Goal: Task Accomplishment & Management: Use online tool/utility

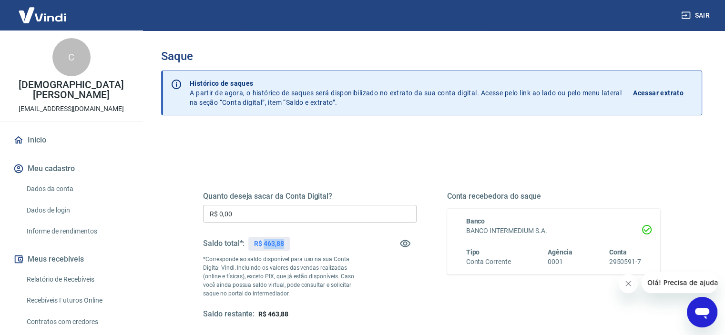
drag, startPoint x: 265, startPoint y: 241, endPoint x: 284, endPoint y: 242, distance: 19.6
click at [284, 242] on p "R$ 463,88" at bounding box center [269, 244] width 30 height 10
copy p "463,88"
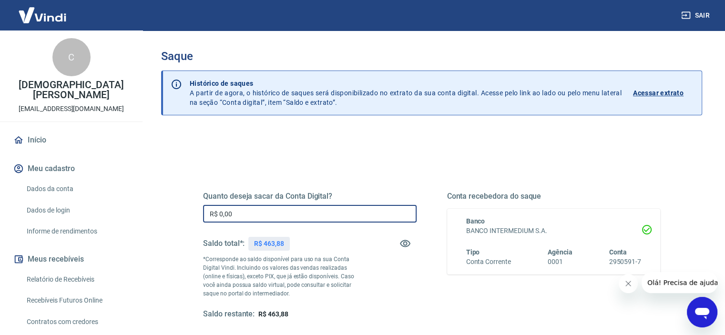
drag, startPoint x: 254, startPoint y: 212, endPoint x: 200, endPoint y: 201, distance: 55.1
click at [200, 201] on div "Quanto deseja sacar da Conta Digital? R$ 0,00 ​ Saldo total*: R$ 463,88 *Corres…" at bounding box center [432, 261] width 480 height 222
paste input "463,88"
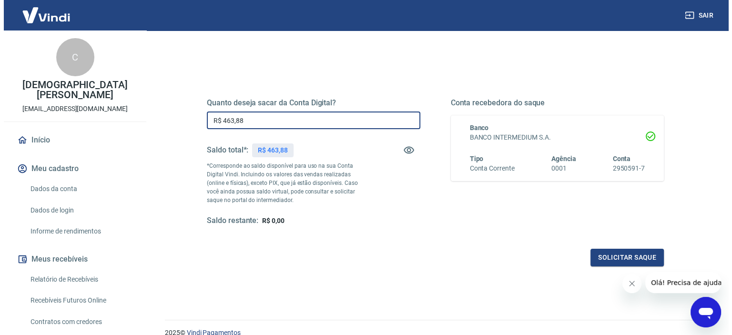
scroll to position [95, 0]
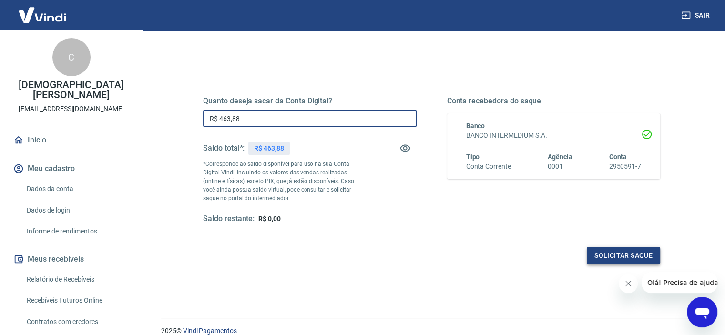
type input "R$ 463,88"
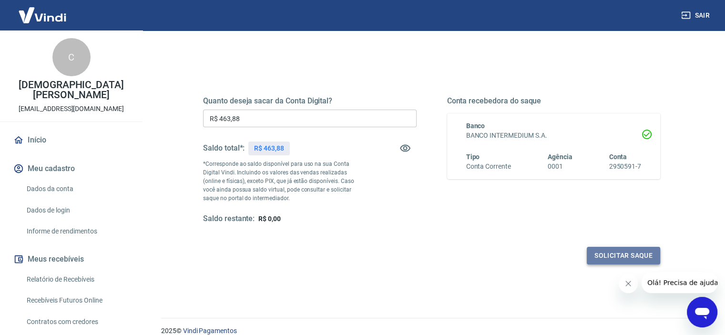
click at [644, 255] on button "Solicitar saque" at bounding box center [623, 256] width 73 height 18
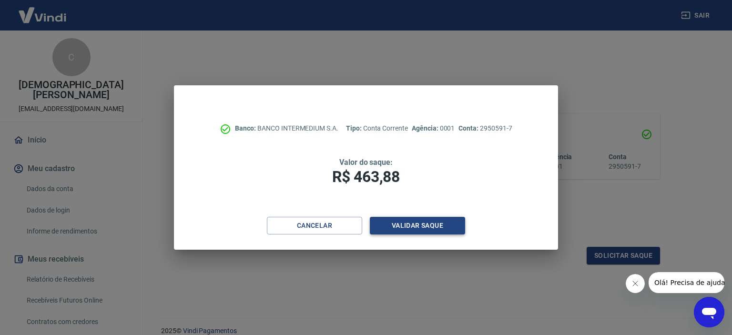
click at [429, 222] on button "Validar saque" at bounding box center [417, 226] width 95 height 18
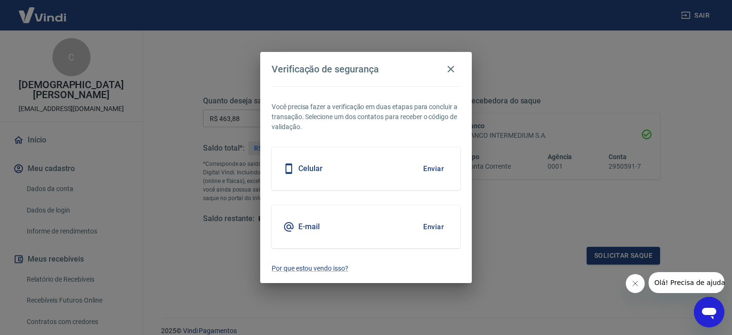
click at [356, 167] on div "Celular Enviar" at bounding box center [366, 168] width 189 height 43
click at [433, 225] on button "Enviar" at bounding box center [433, 227] width 31 height 20
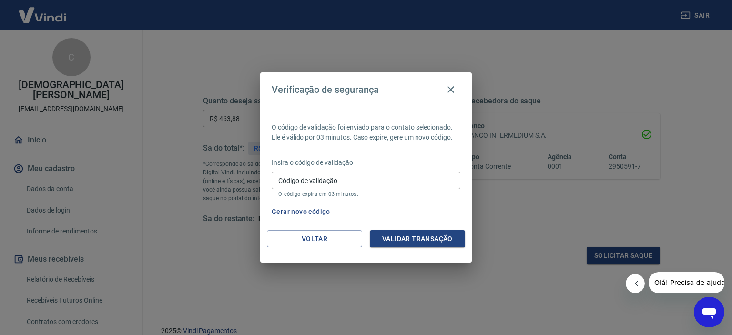
click at [368, 182] on input "Código de validação" at bounding box center [366, 181] width 189 height 18
type input "684706"
click at [405, 235] on button "Validar transação" at bounding box center [417, 239] width 95 height 18
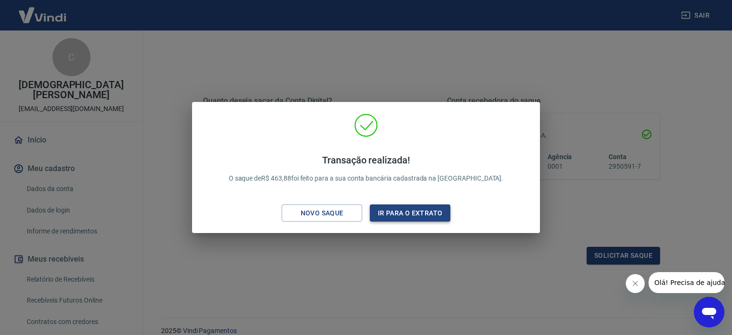
click at [423, 214] on button "Ir para o extrato" at bounding box center [410, 213] width 81 height 18
